Goal: Transaction & Acquisition: Obtain resource

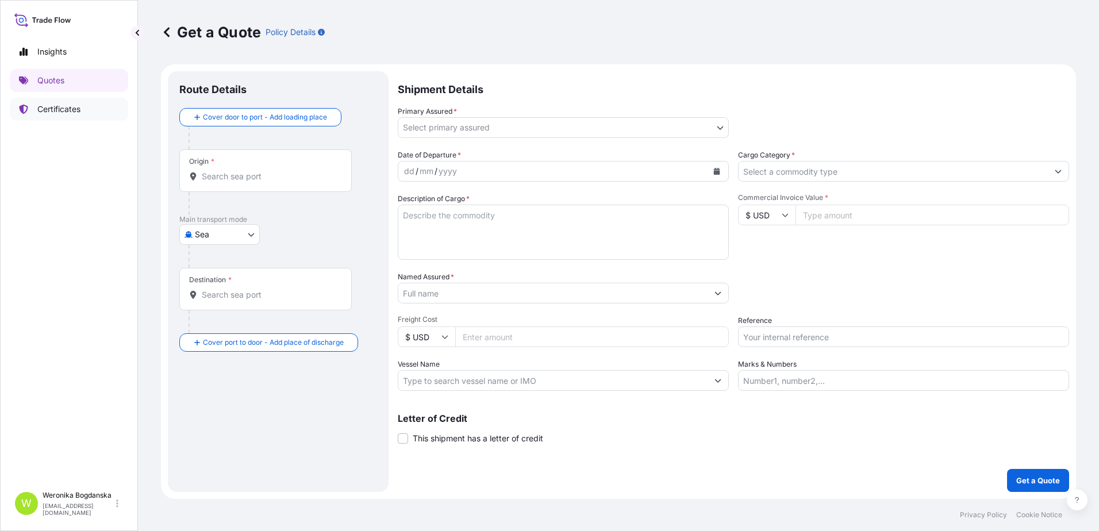
select select "Sea"
click at [66, 111] on p "Certificates" at bounding box center [58, 108] width 43 height 11
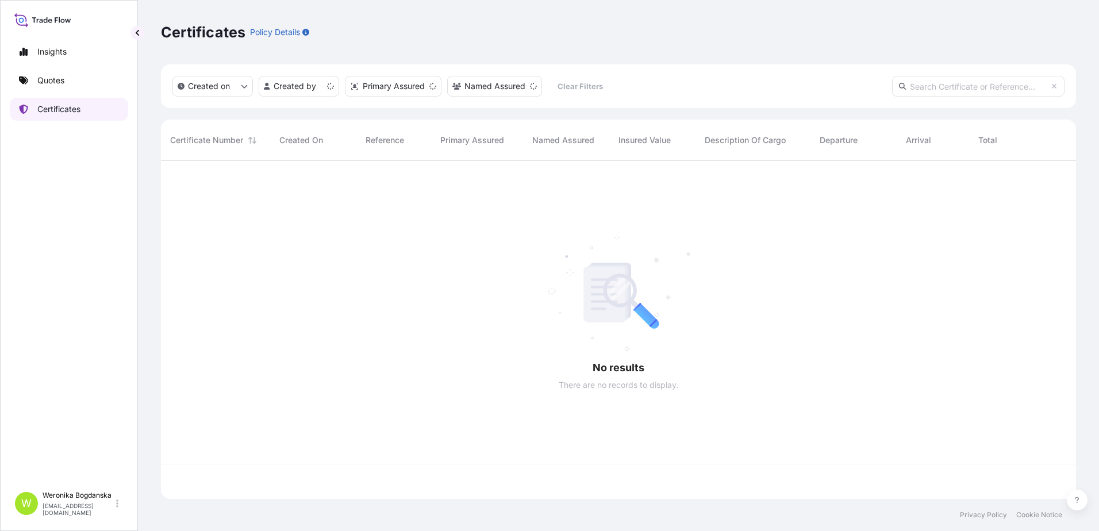
scroll to position [336, 906]
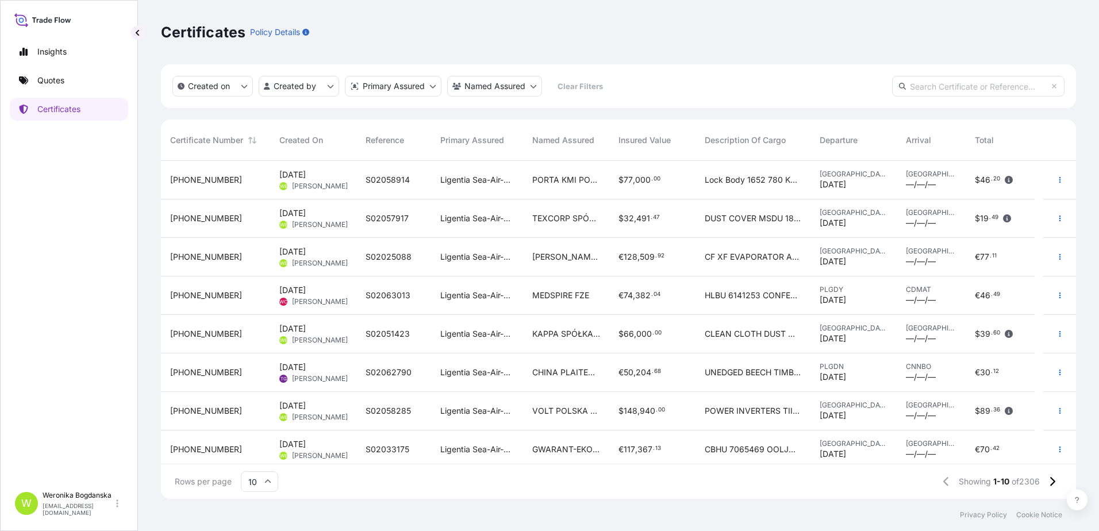
click at [328, 251] on span "[DATE] WB [PERSON_NAME]" at bounding box center [313, 257] width 68 height 22
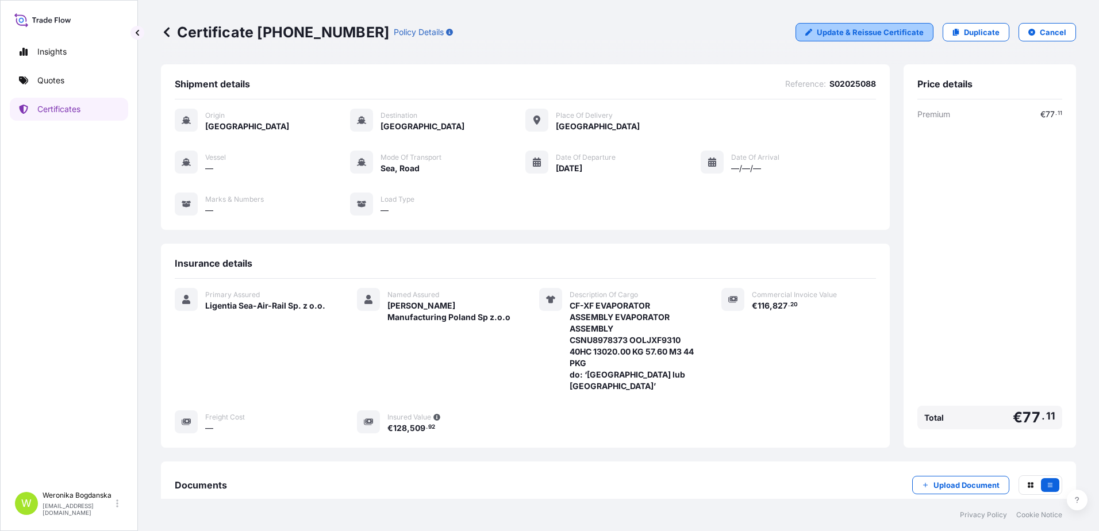
click at [845, 37] on p "Update & Reissue Certificate" at bounding box center [869, 31] width 107 height 11
select select "Sea"
select select "Road / [GEOGRAPHIC_DATA]"
select select "31440"
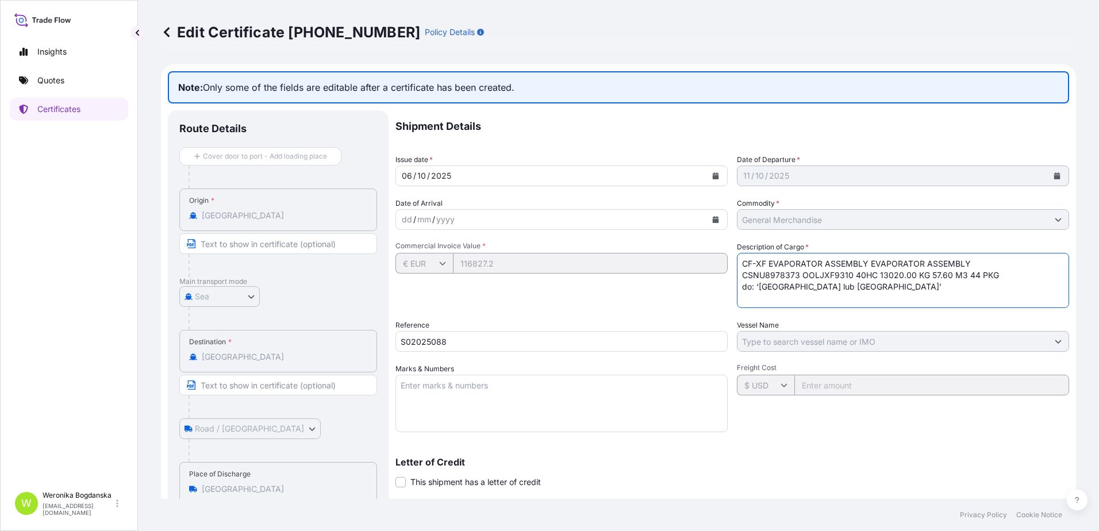
drag, startPoint x: 830, startPoint y: 291, endPoint x: 721, endPoint y: 294, distance: 109.8
click at [721, 294] on div "Shipment Details Issue date * [DATE] Date of Departure * [DATE] Date of Arrival…" at bounding box center [731, 362] width 673 height 504
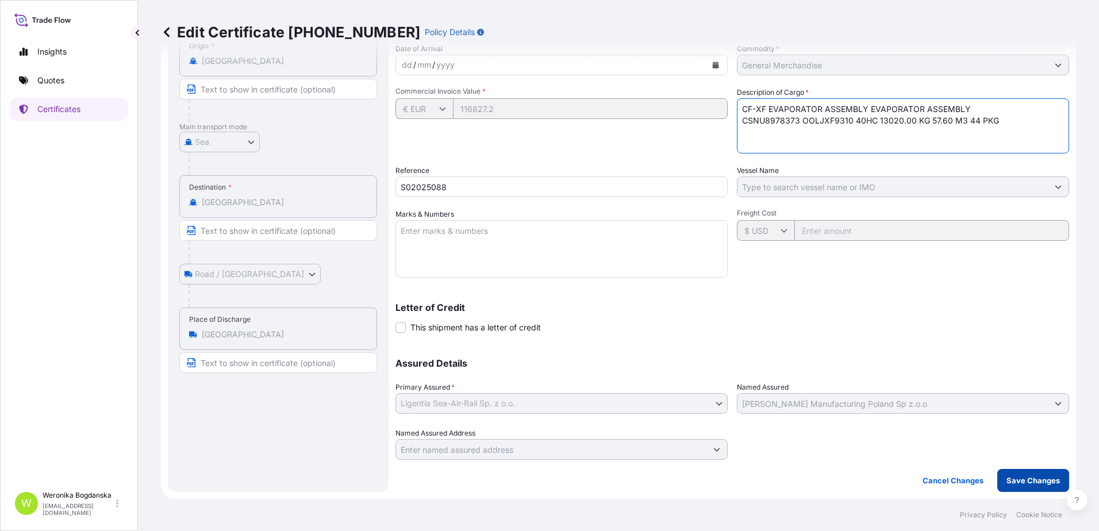
type textarea "CF-XF EVAPORATOR ASSEMBLY EVAPORATOR ASSEMBLY CSNU8978373 OOLJXF9310 40HC 13020…"
click at [1022, 477] on p "Save Changes" at bounding box center [1032, 480] width 53 height 11
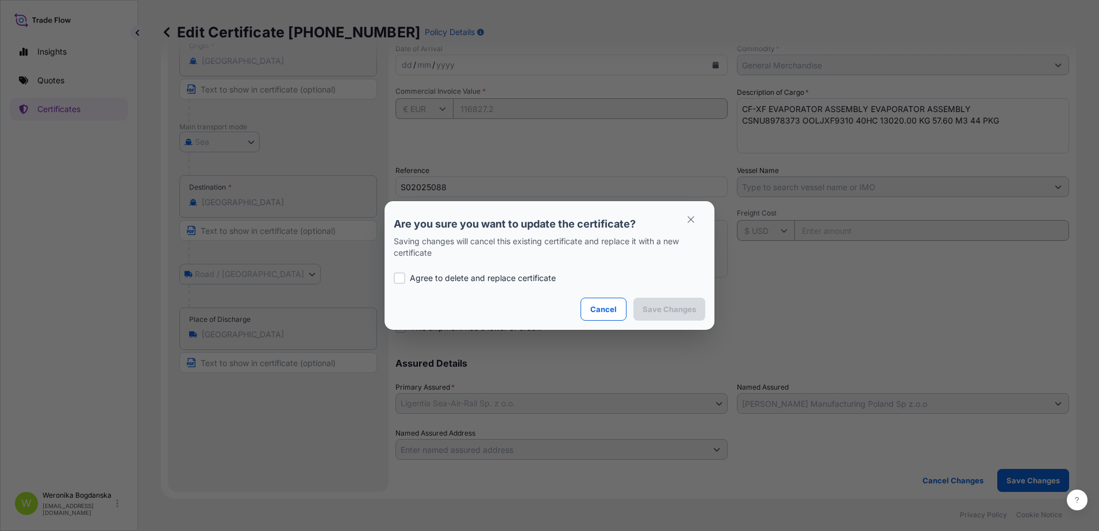
click at [449, 279] on p "Agree to delete and replace certificate" at bounding box center [483, 277] width 146 height 11
checkbox input "true"
click at [689, 306] on p "Save Changes" at bounding box center [668, 308] width 53 height 11
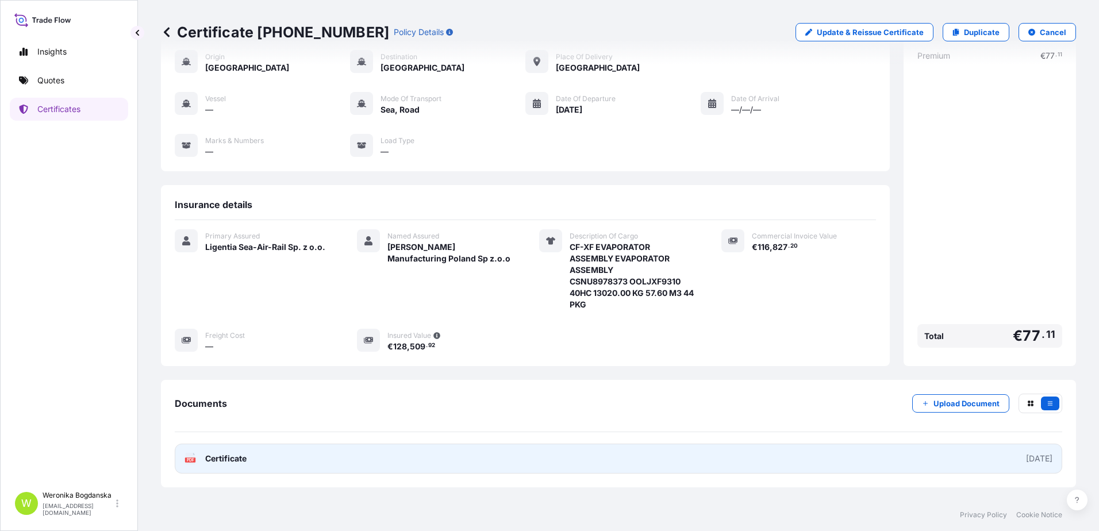
scroll to position [98, 0]
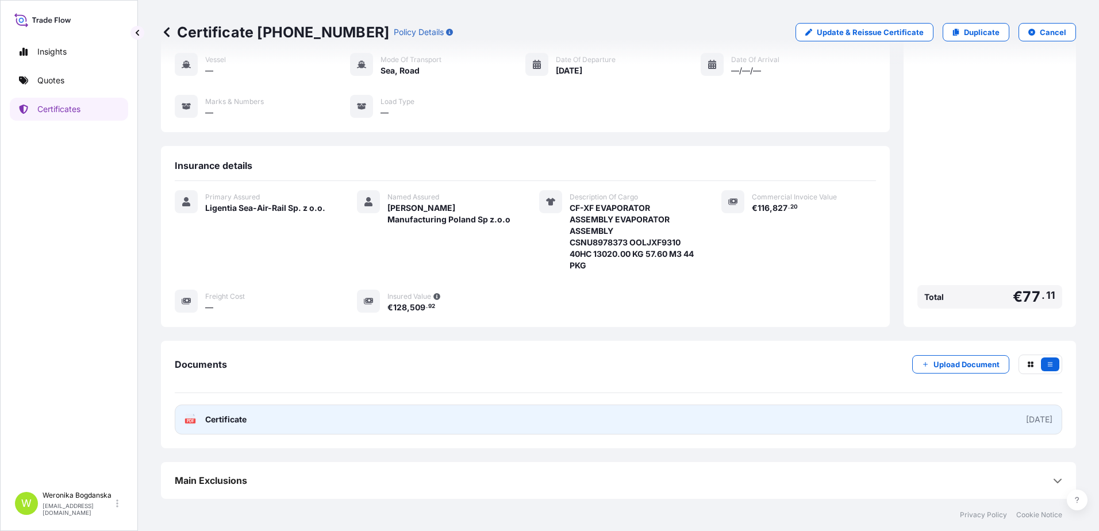
click at [541, 427] on link "PDF Certificate [DATE]" at bounding box center [618, 420] width 887 height 30
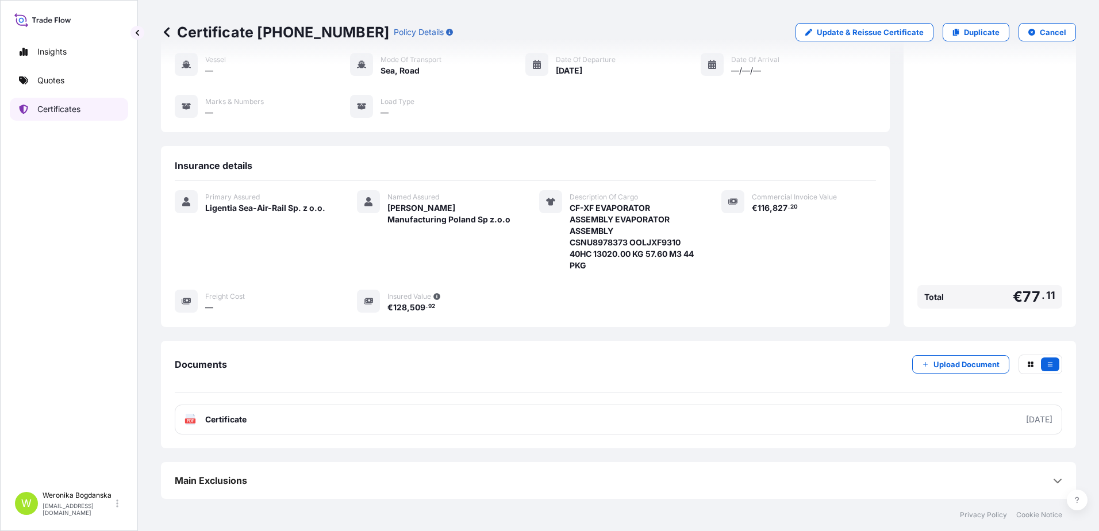
click at [97, 88] on link "Quotes" at bounding box center [69, 80] width 118 height 23
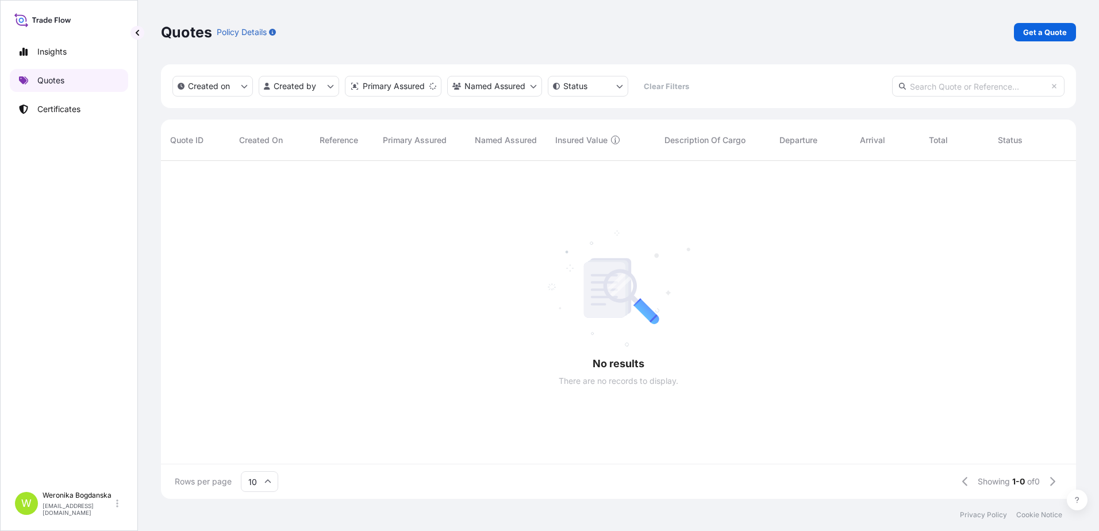
scroll to position [336, 906]
click at [1024, 31] on p "Get a Quote" at bounding box center [1045, 31] width 44 height 11
select select "Sea"
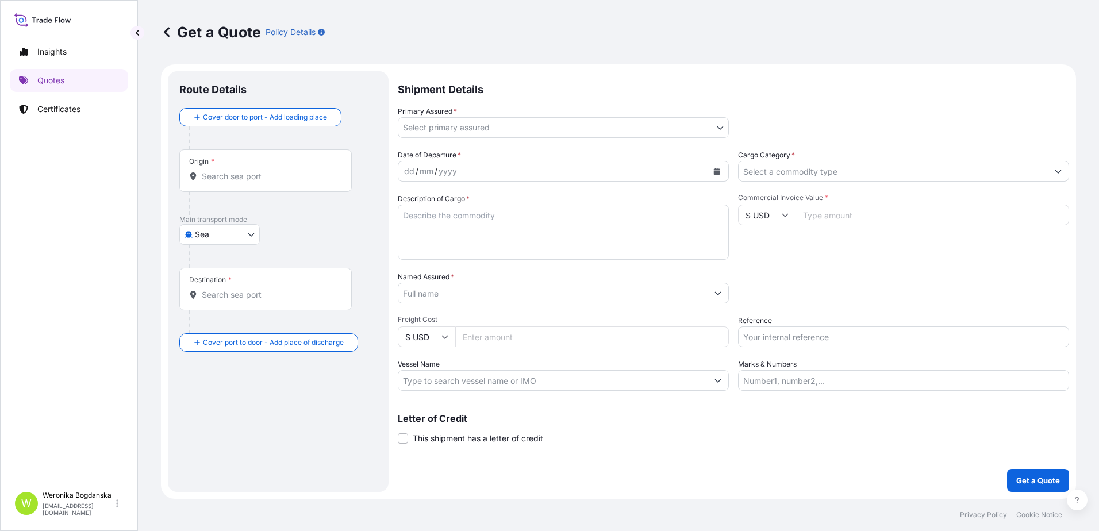
click at [274, 175] on input "Origin *" at bounding box center [270, 176] width 136 height 11
click at [279, 175] on input "Origin *" at bounding box center [270, 176] width 136 height 11
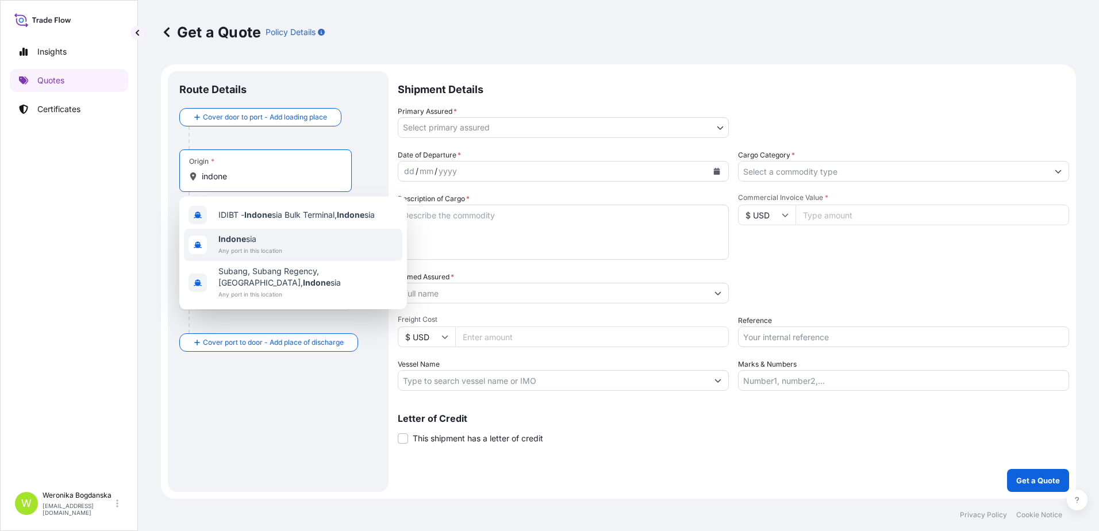
click at [277, 236] on span "Indone sia" at bounding box center [250, 238] width 64 height 11
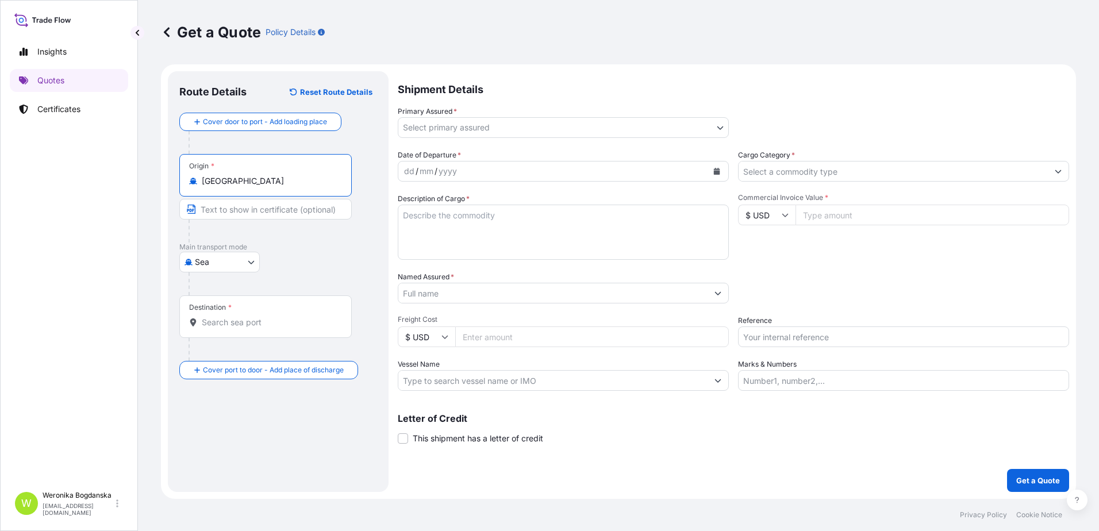
type input "[GEOGRAPHIC_DATA]"
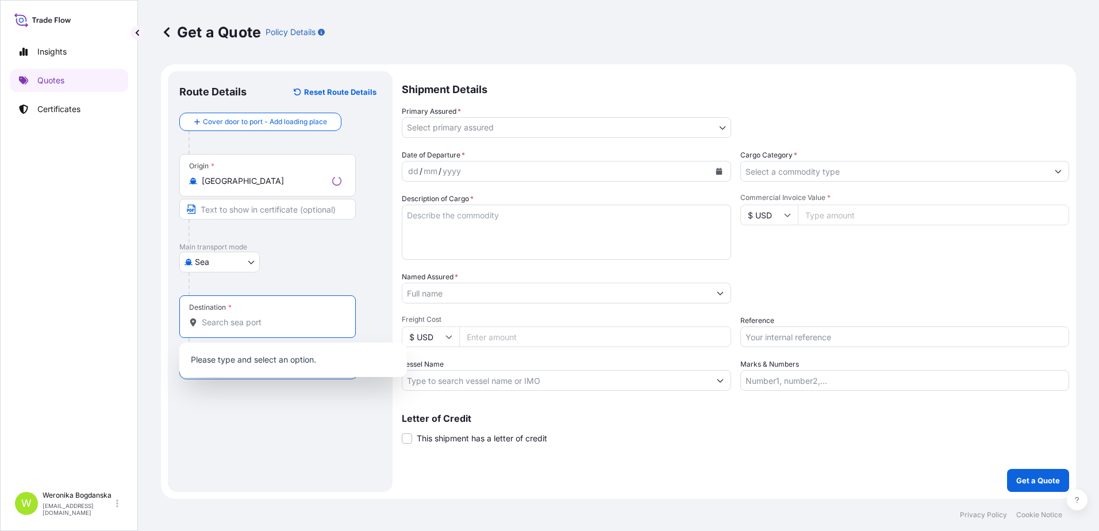
click at [248, 325] on input "Destination *" at bounding box center [272, 322] width 140 height 11
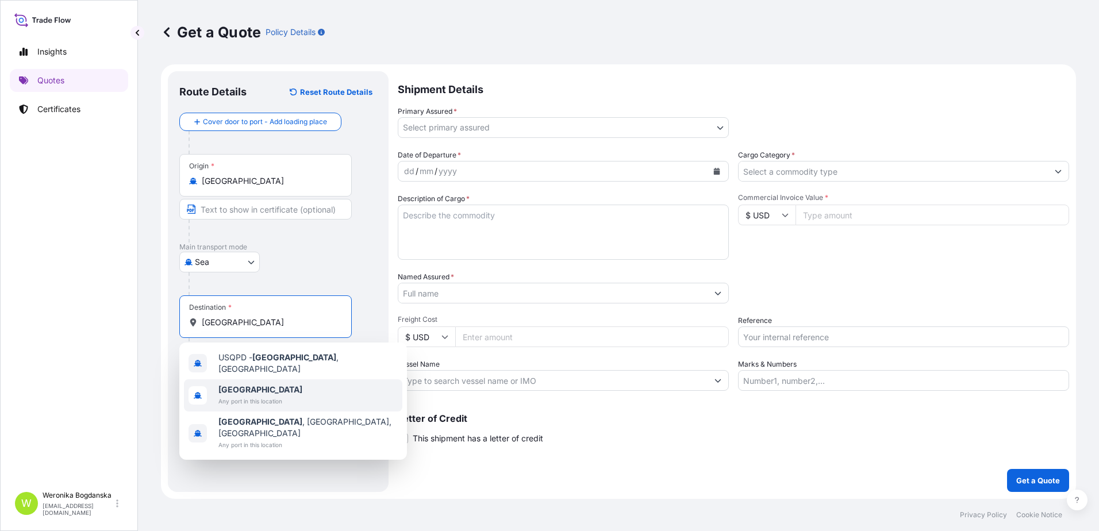
click at [226, 388] on b "[GEOGRAPHIC_DATA]" at bounding box center [260, 389] width 84 height 10
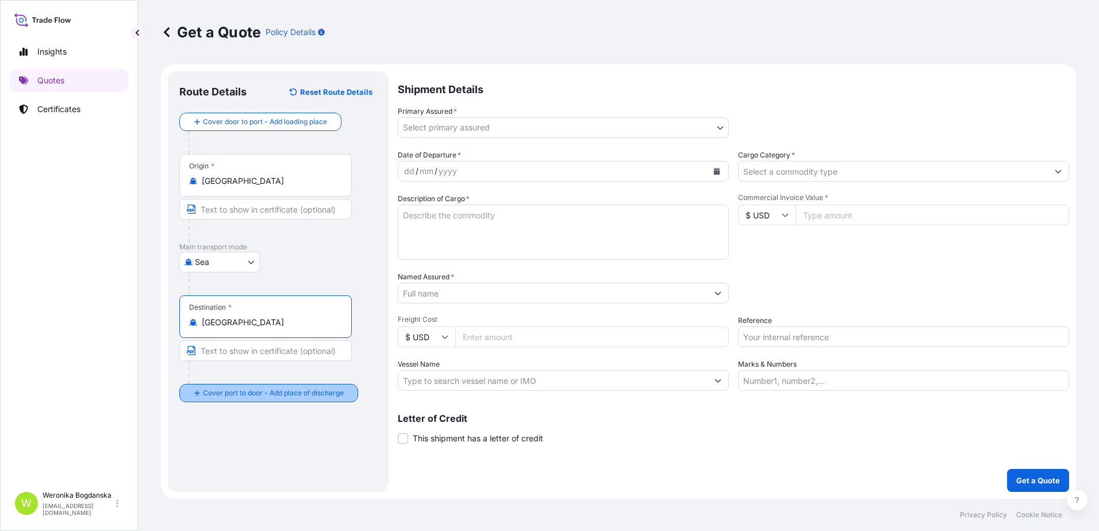
type input "[GEOGRAPHIC_DATA]"
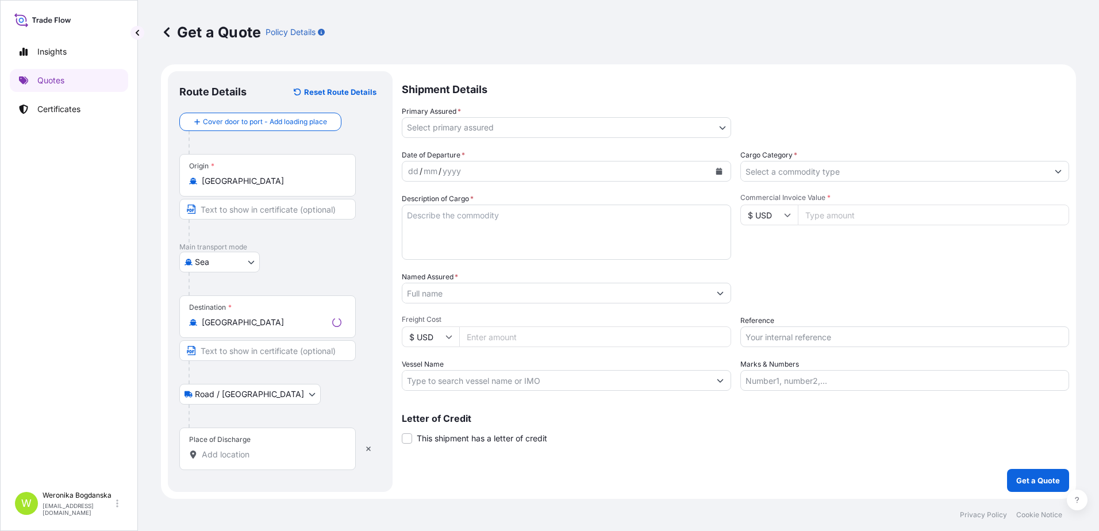
click at [242, 463] on div "Place of Discharge" at bounding box center [267, 448] width 176 height 43
click at [242, 460] on input "Place of Discharge" at bounding box center [272, 454] width 140 height 11
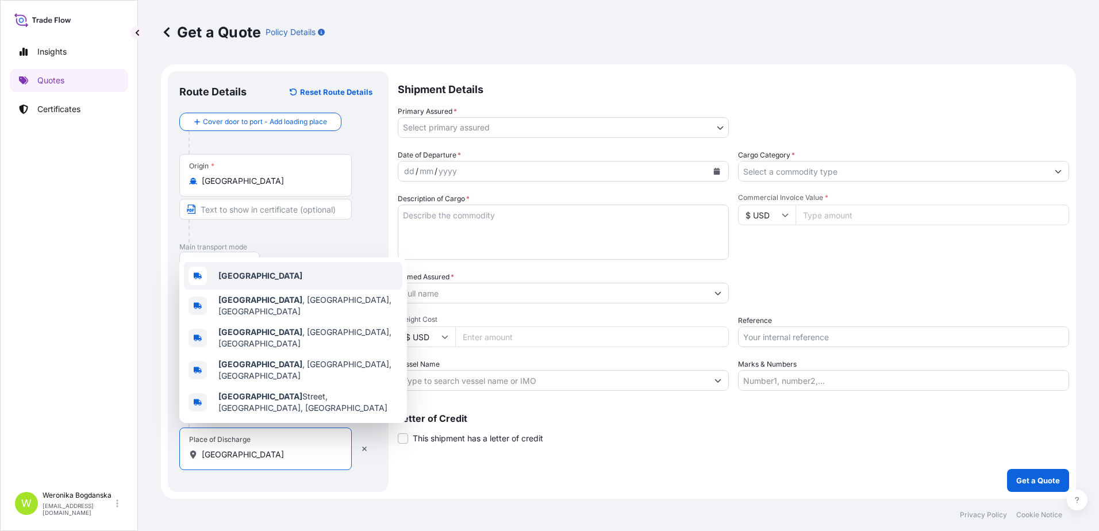
click at [241, 280] on b "[GEOGRAPHIC_DATA]" at bounding box center [260, 276] width 84 height 10
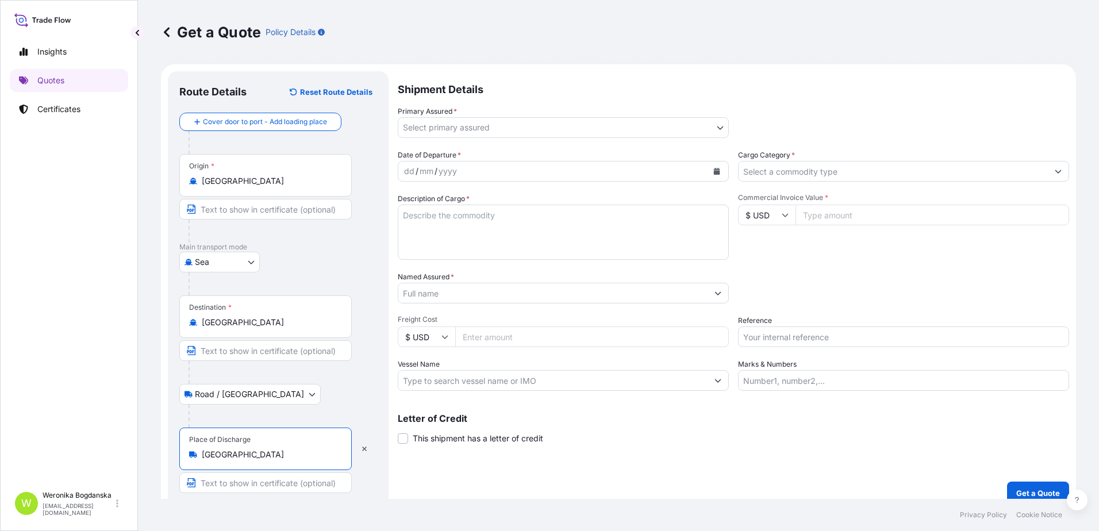
type input "[GEOGRAPHIC_DATA]"
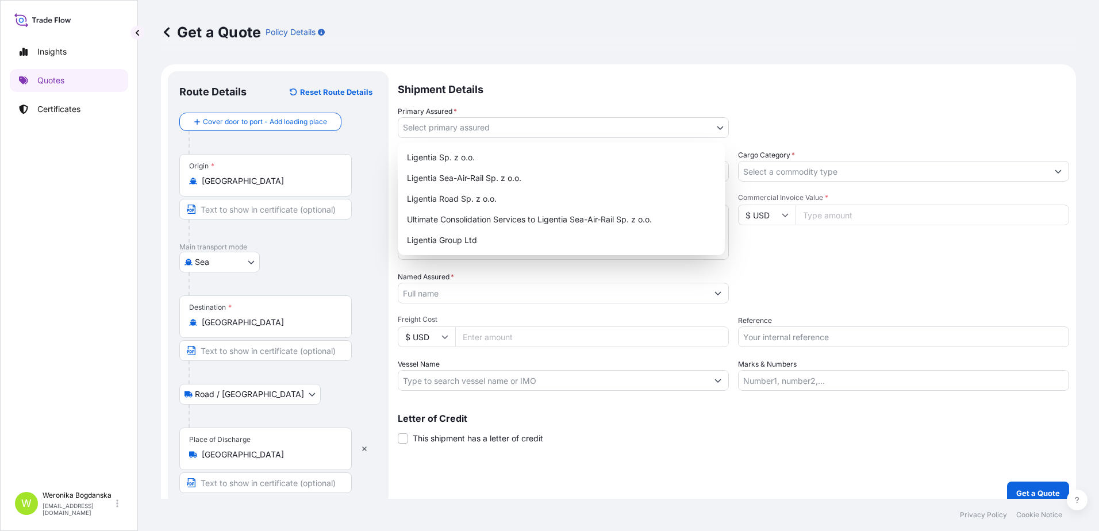
click at [552, 123] on body "3 options available. 0 options available. 5 options available. Insights Quotes …" at bounding box center [549, 265] width 1099 height 531
click at [500, 174] on div "Ligentia Sea-Air-Rail Sp. z o.o." at bounding box center [561, 178] width 318 height 21
select select "31440"
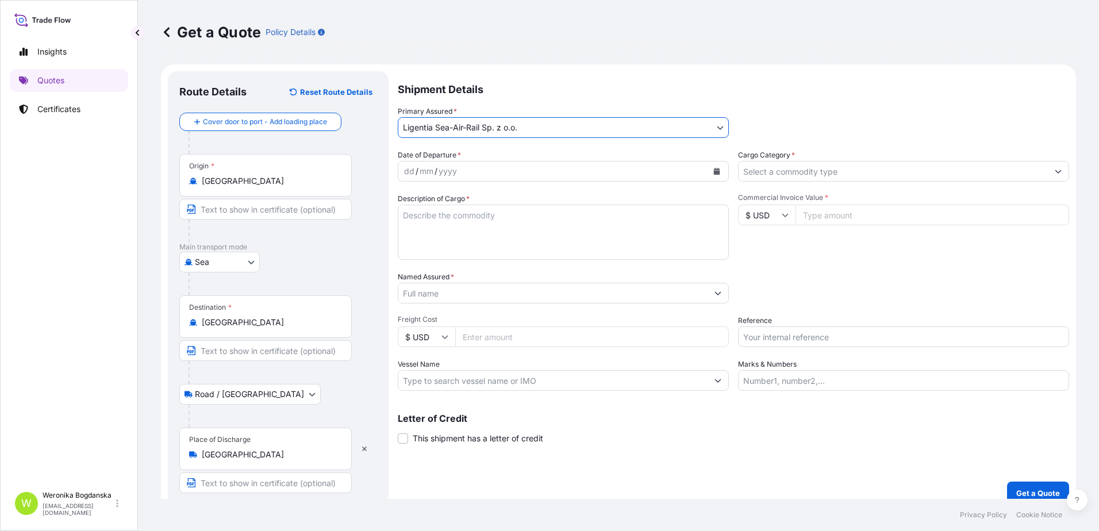
click at [714, 174] on icon "Calendar" at bounding box center [717, 171] width 6 height 7
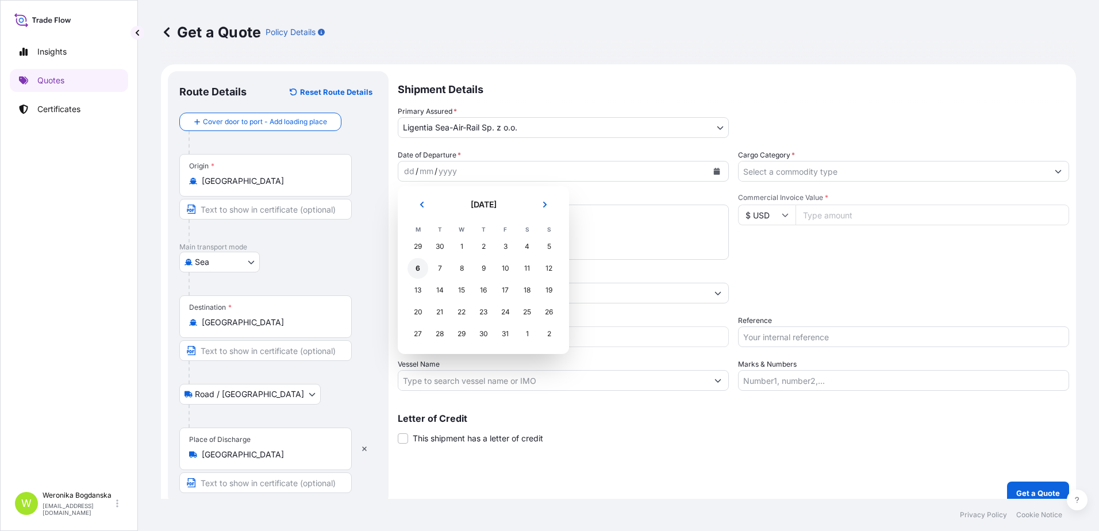
click at [421, 266] on div "6" at bounding box center [417, 268] width 21 height 21
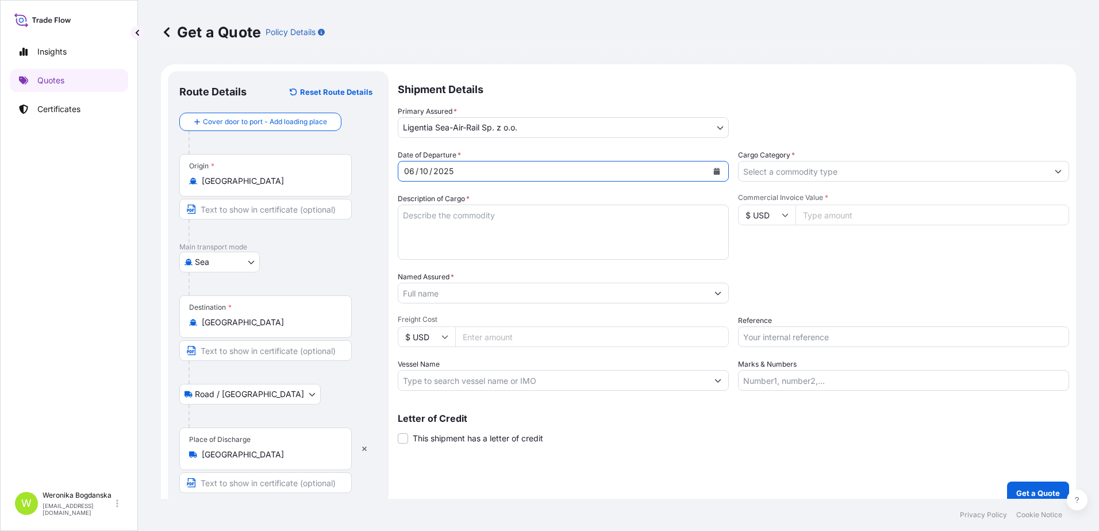
click at [868, 166] on input "Cargo Category *" at bounding box center [892, 171] width 309 height 21
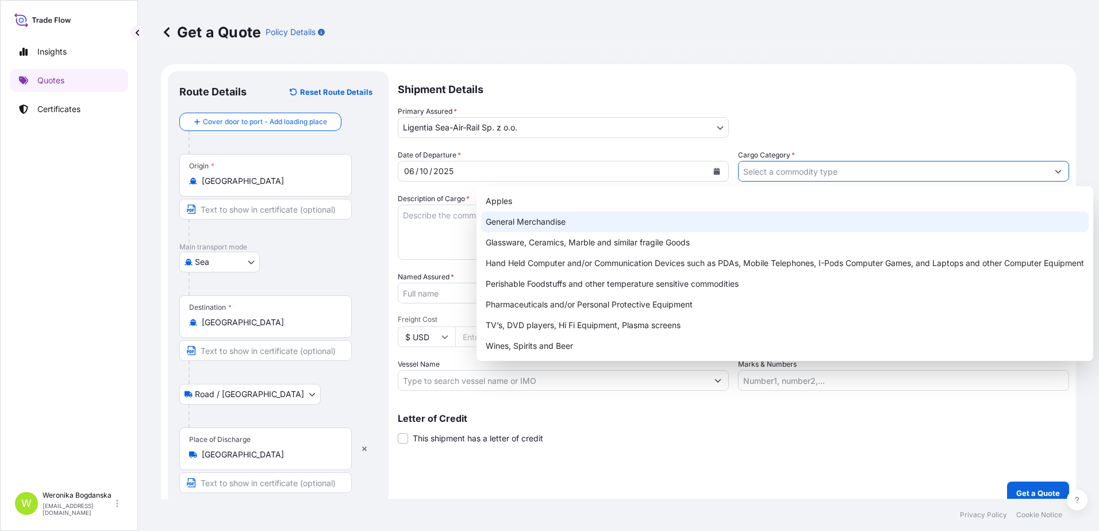
click at [569, 219] on div "General Merchandise" at bounding box center [784, 221] width 607 height 21
type input "General Merchandise"
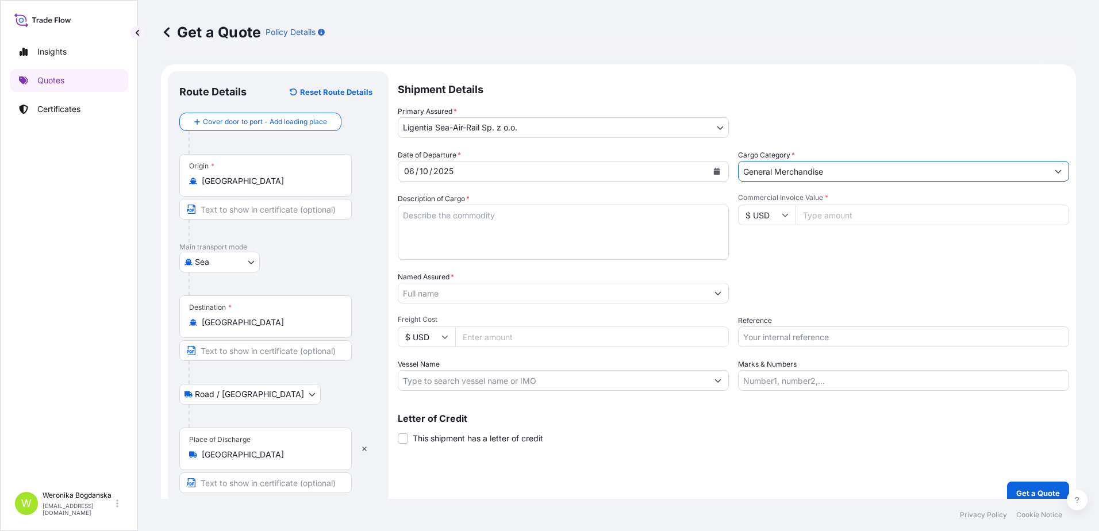
click at [422, 228] on textarea "Description of Cargo *" at bounding box center [563, 232] width 331 height 55
click at [422, 234] on textarea "Plastic bags" at bounding box center [563, 232] width 331 height 55
paste textarea "OOCU7889436"
drag, startPoint x: 456, startPoint y: 216, endPoint x: 397, endPoint y: 214, distance: 59.2
click at [397, 214] on form "Route Details Reset Route Details Cover door to port - Add loading place Place …" at bounding box center [618, 287] width 915 height 447
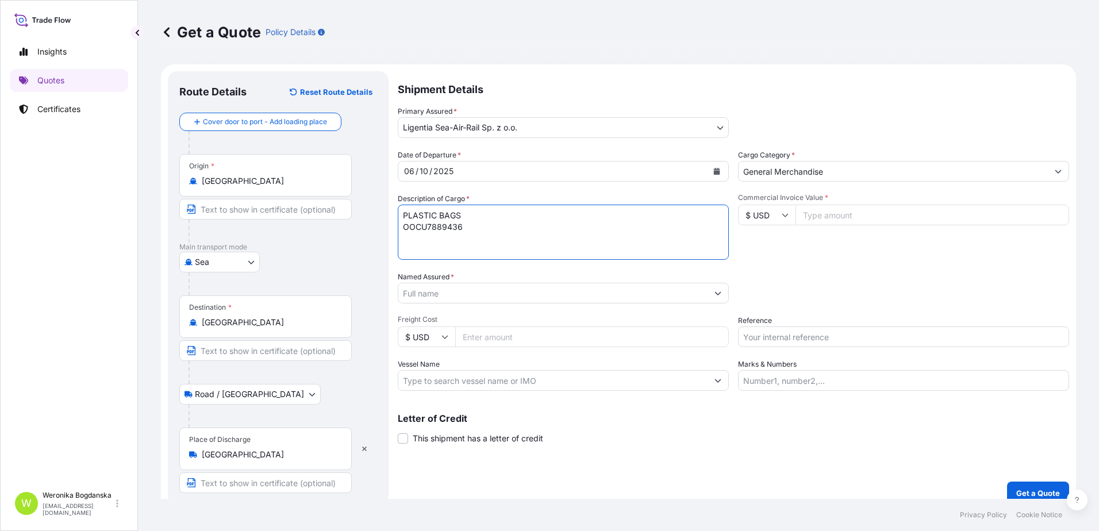
type textarea "PLASTIC BAGS OOCU7889436"
click at [910, 217] on input "Commercial Invoice Value *" at bounding box center [932, 215] width 274 height 21
type input "50848.20"
click at [464, 298] on input "Named Assured *" at bounding box center [552, 293] width 309 height 21
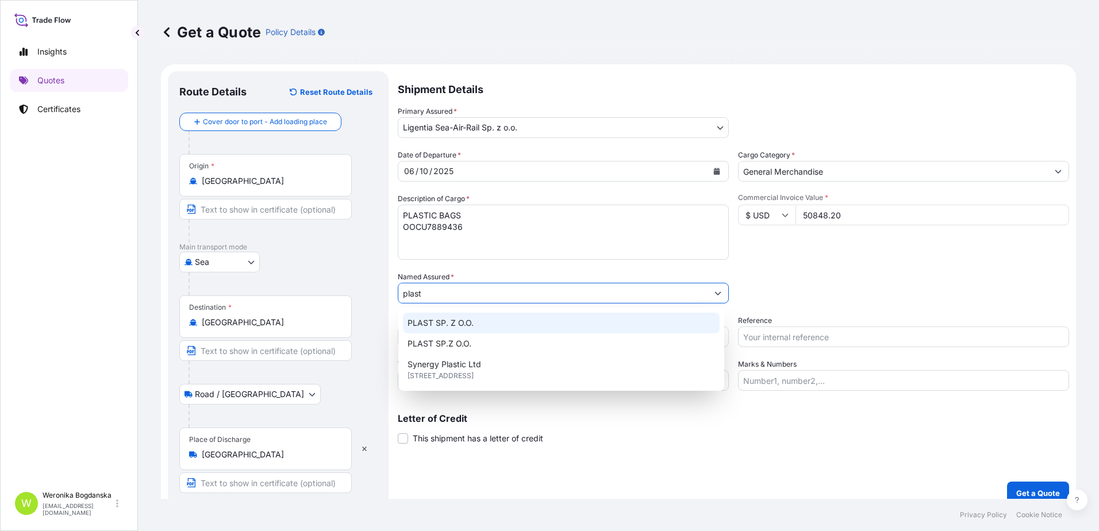
click at [478, 318] on div "PLAST SP. Z O.O." at bounding box center [561, 323] width 317 height 21
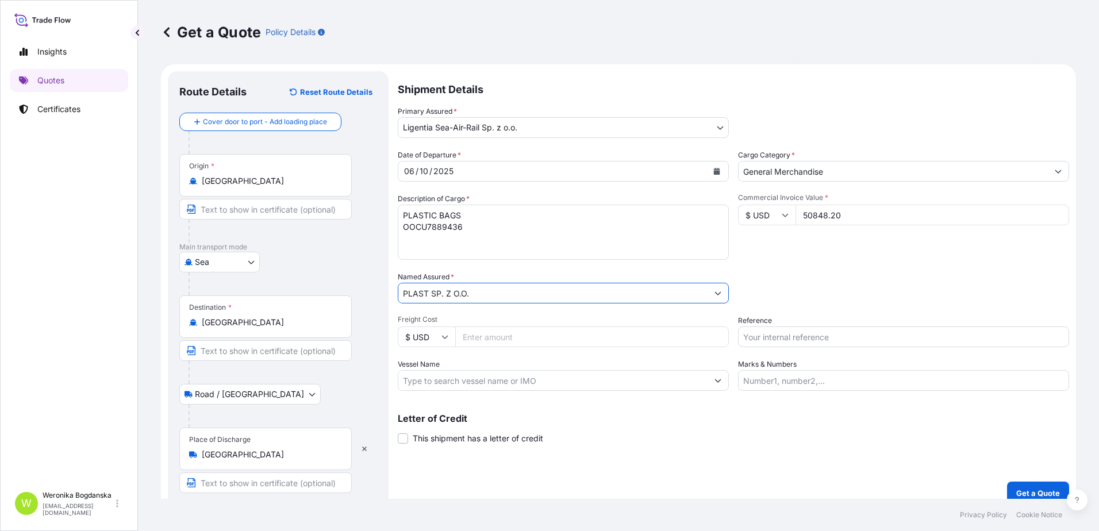
type input "PLAST SP. Z O.O."
click at [783, 334] on input "Reference" at bounding box center [903, 336] width 331 height 21
paste input "OOCU7889436"
type input "OOCU7889436"
click at [714, 448] on div "Shipment Details Primary Assured * Ligentia Sea-Air-Rail Sp. z o.o. Ligentia Sp…" at bounding box center [733, 287] width 671 height 433
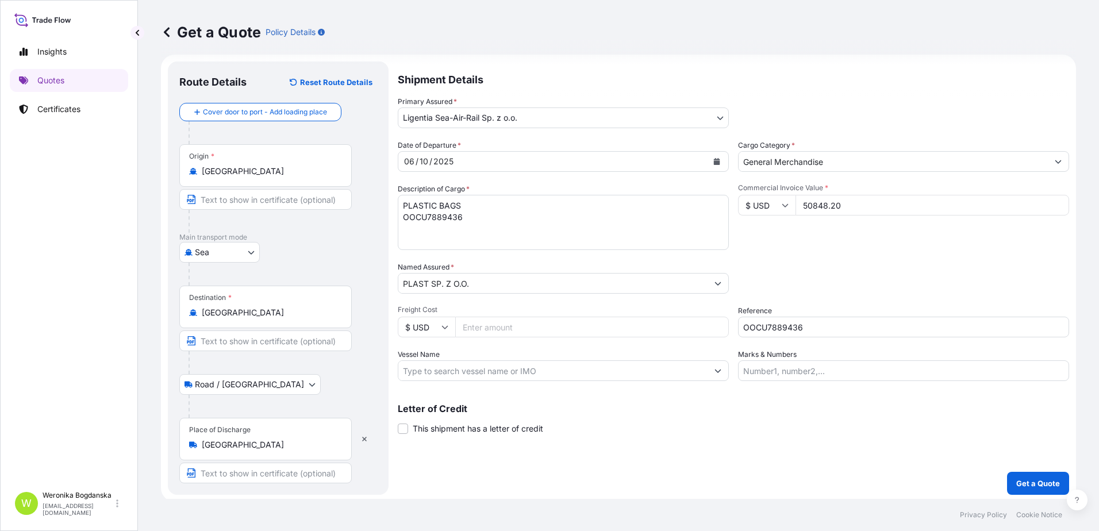
scroll to position [13, 0]
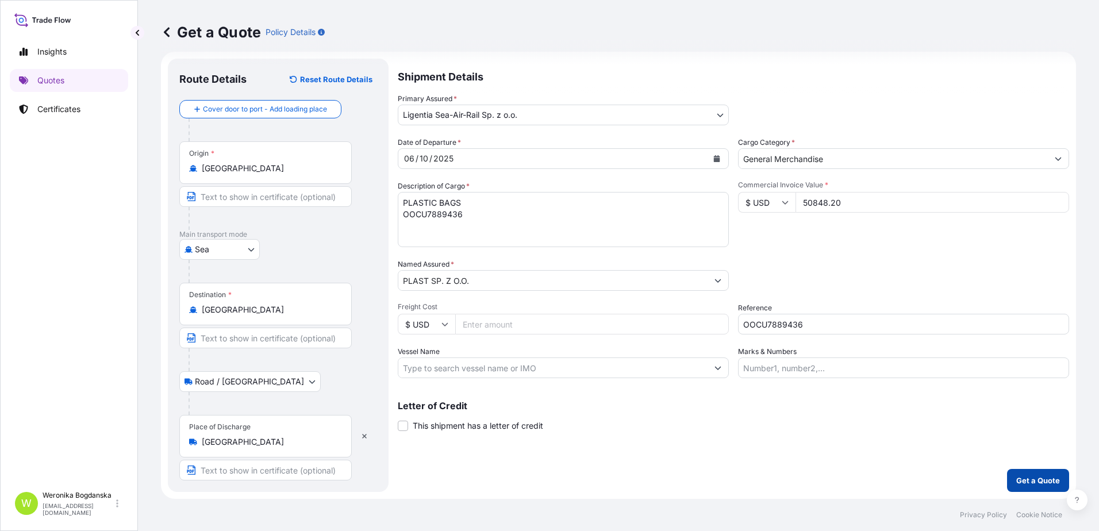
click at [1030, 478] on p "Get a Quote" at bounding box center [1038, 480] width 44 height 11
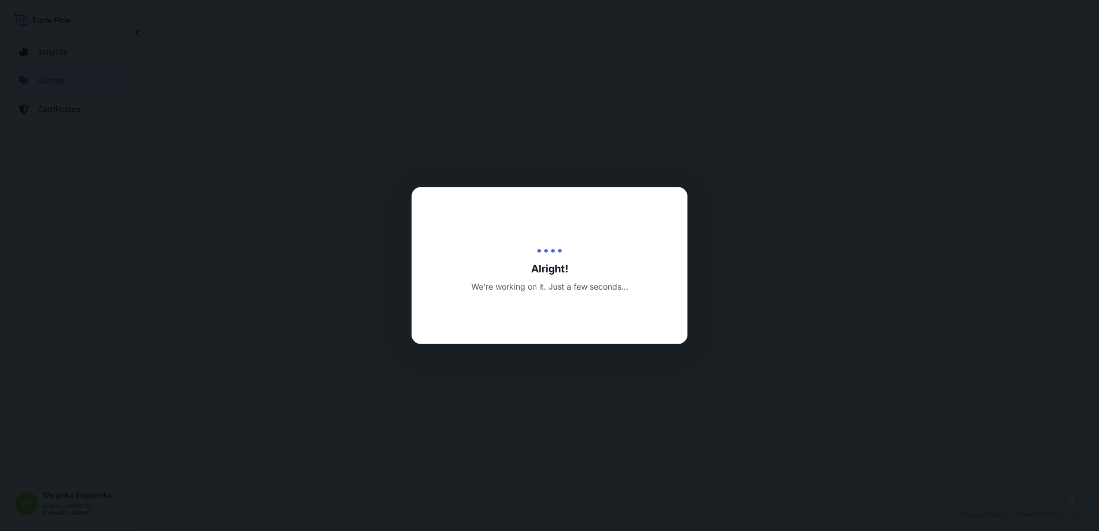
select select "Sea"
select select "Road / [GEOGRAPHIC_DATA]"
select select "31440"
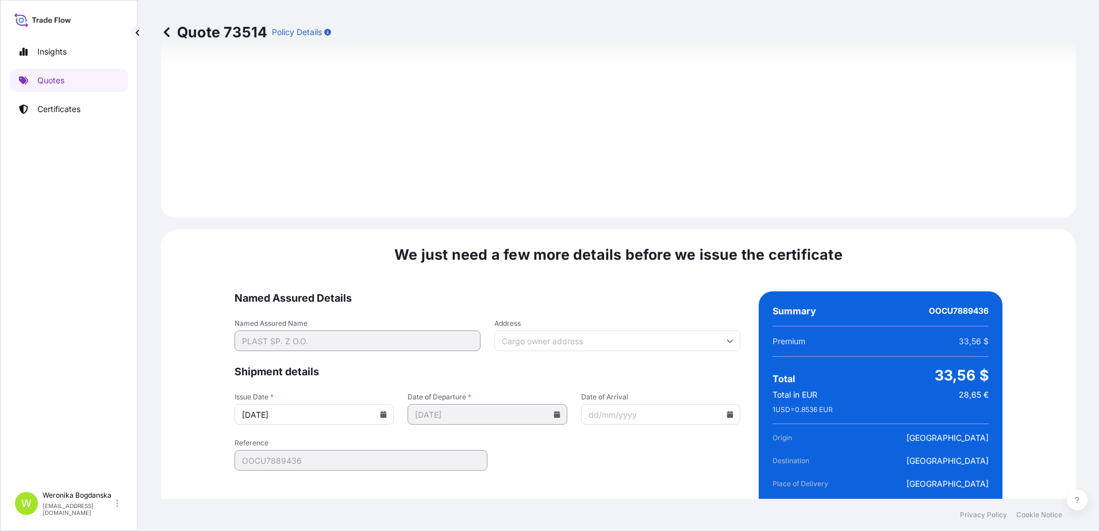
scroll to position [1403, 0]
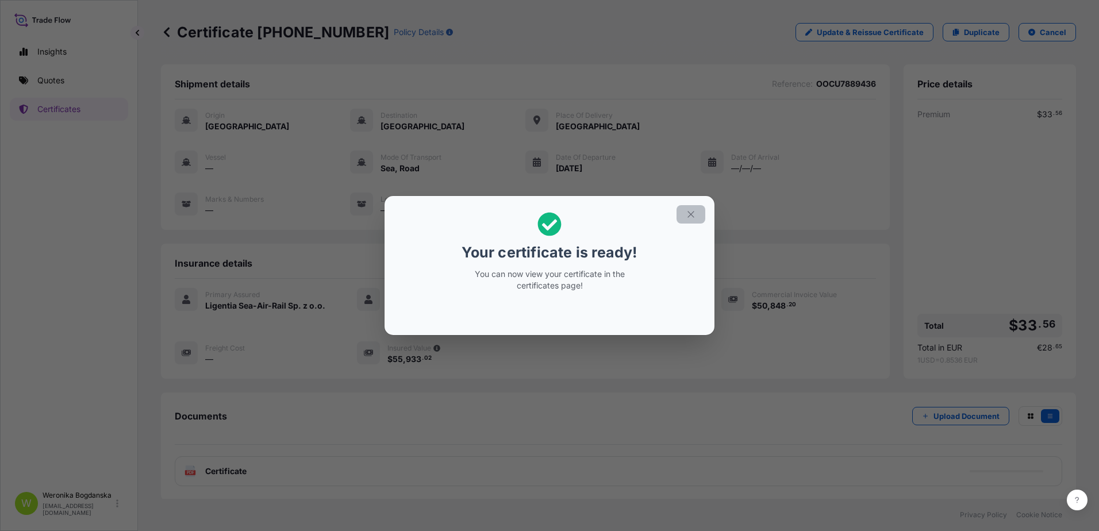
click at [692, 214] on icon "button" at bounding box center [690, 214] width 10 height 10
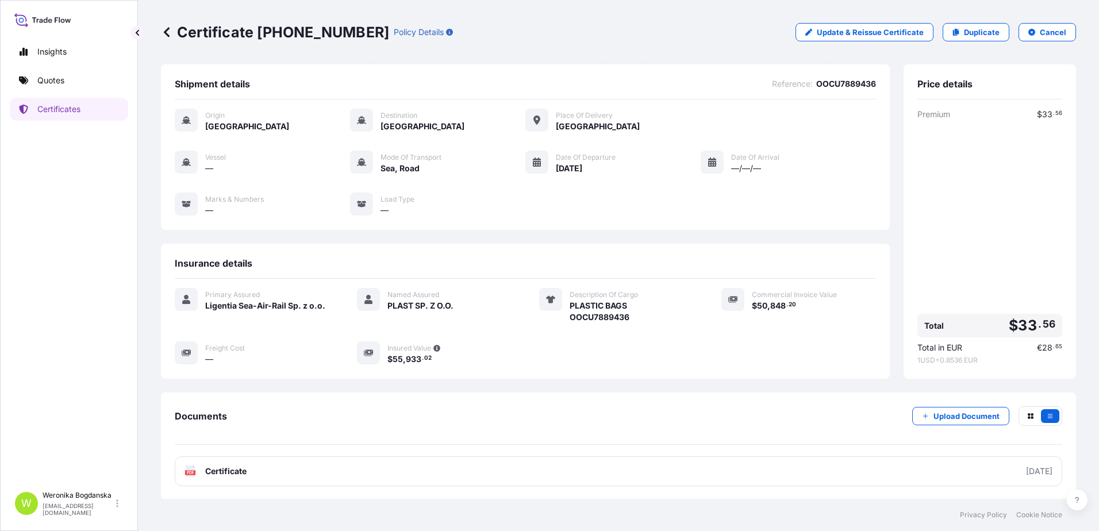
click at [261, 45] on div "Certificate [PHONE_NUMBER] Policy Details Update & Reissue Certificate Duplicat…" at bounding box center [618, 32] width 915 height 64
drag, startPoint x: 256, startPoint y: 38, endPoint x: 358, endPoint y: 49, distance: 102.4
click at [358, 49] on div "Certificate [PHONE_NUMBER] Policy Details Update & Reissue Certificate Duplicat…" at bounding box center [618, 32] width 915 height 64
copy p "[PHONE_NUMBER]"
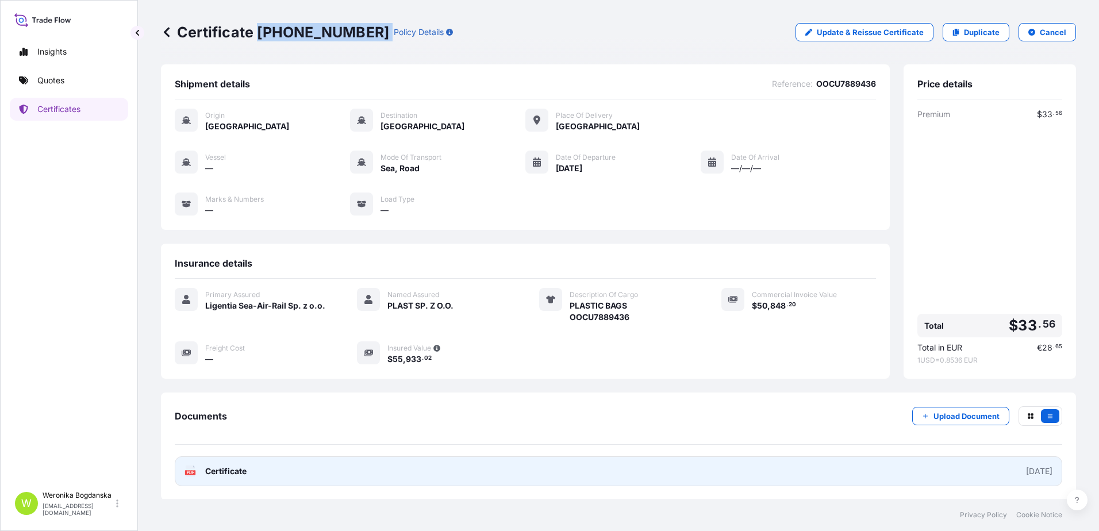
click at [643, 483] on link "PDF Certificate [DATE]" at bounding box center [618, 471] width 887 height 30
